Goal: Check status

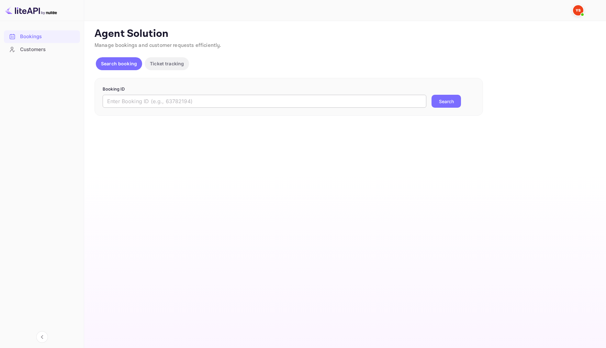
click at [309, 98] on input "text" at bounding box center [265, 101] width 324 height 13
paste input "9641720"
type input "9641720"
click at [447, 99] on button "Search" at bounding box center [445, 101] width 29 height 13
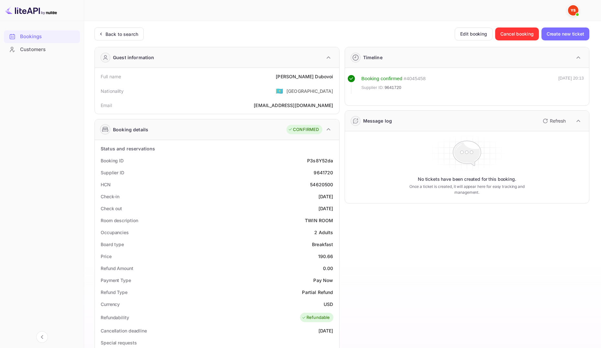
click at [325, 172] on div "9641720" at bounding box center [323, 172] width 19 height 7
copy div "9641720"
drag, startPoint x: 101, startPoint y: 75, endPoint x: 336, endPoint y: 79, distance: 235.0
click at [336, 79] on div "Full name [PERSON_NAME]" at bounding box center [216, 77] width 239 height 12
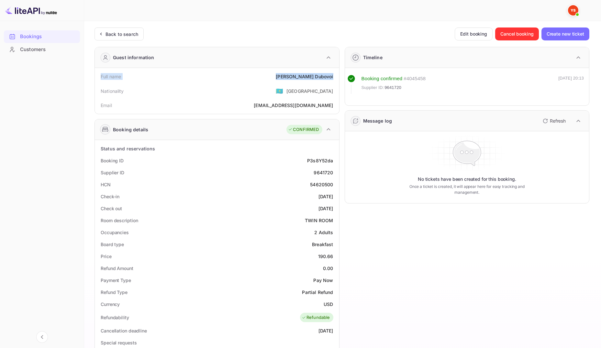
copy div "Full name [PERSON_NAME]"
drag, startPoint x: 100, startPoint y: 162, endPoint x: 337, endPoint y: 174, distance: 237.5
click at [337, 174] on div "Status and reservations Booking ID P3s8Y52da Supplier ID 9641720 HCN 54620500 C…" at bounding box center [217, 324] width 244 height 369
copy div "Booking ID P3s8Y52da Supplier ID 9641720"
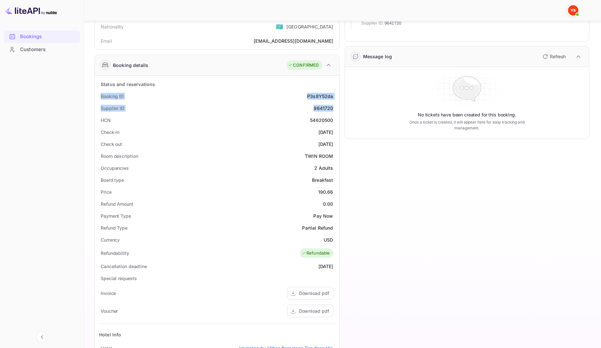
scroll to position [65, 0]
drag, startPoint x: 100, startPoint y: 131, endPoint x: 335, endPoint y: 143, distance: 234.6
click at [335, 143] on div "Status and reservations Booking ID P3s8Y52da Supplier ID 9641720 HCN 54620500 C…" at bounding box center [216, 259] width 239 height 363
copy div "Check-in [DATE] Check out [DATE]"
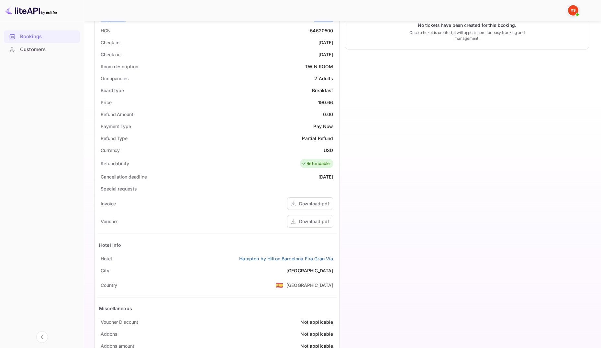
scroll to position [173, 0]
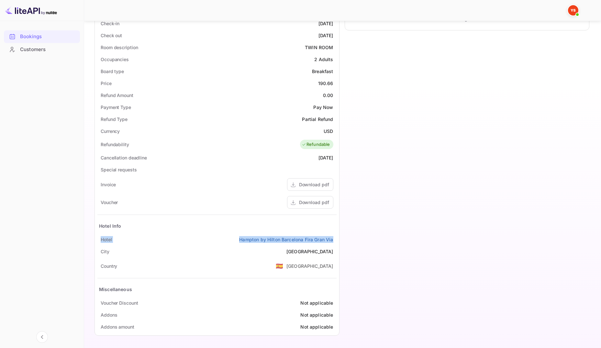
drag, startPoint x: 100, startPoint y: 240, endPoint x: 334, endPoint y: 242, distance: 234.0
click at [334, 242] on div "[GEOGRAPHIC_DATA] by [GEOGRAPHIC_DATA]" at bounding box center [216, 240] width 239 height 12
copy div "[GEOGRAPHIC_DATA] by [GEOGRAPHIC_DATA]"
